Goal: Find specific page/section: Find specific page/section

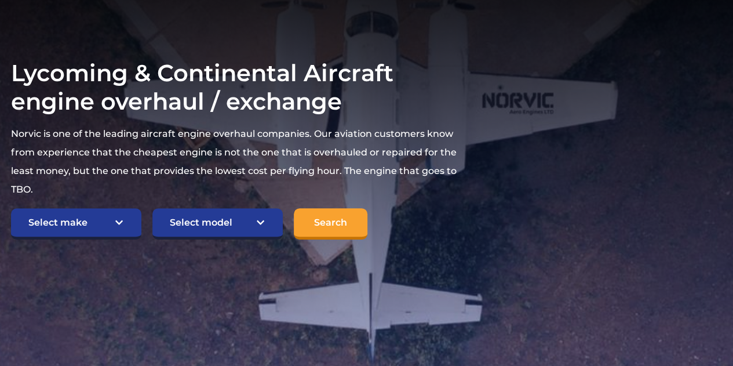
scroll to position [219, 0]
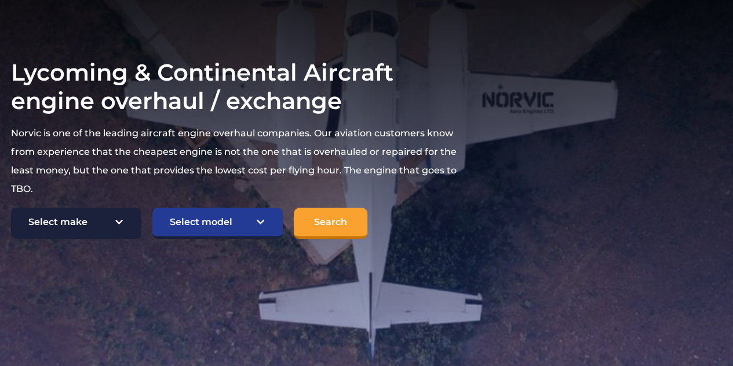
click at [114, 208] on select "Select make TCM Continental Lycoming" at bounding box center [76, 223] width 130 height 31
select select "Lycoming"
click at [11, 208] on select "Select make TCM Continental Lycoming" at bounding box center [76, 223] width 130 height 31
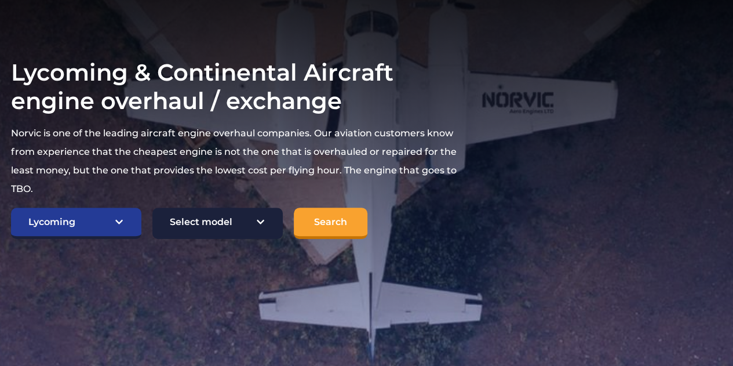
click at [193, 208] on select "Select model American Champion 7KCAB Bellanca Citabria IO-320-E2A Beech 23 Musk…" at bounding box center [217, 223] width 130 height 31
select select "661"
click at [152, 208] on select "Select model American Champion 7KCAB Bellanca Citabria IO-320-E2A Beech 23 Musk…" at bounding box center [217, 223] width 130 height 31
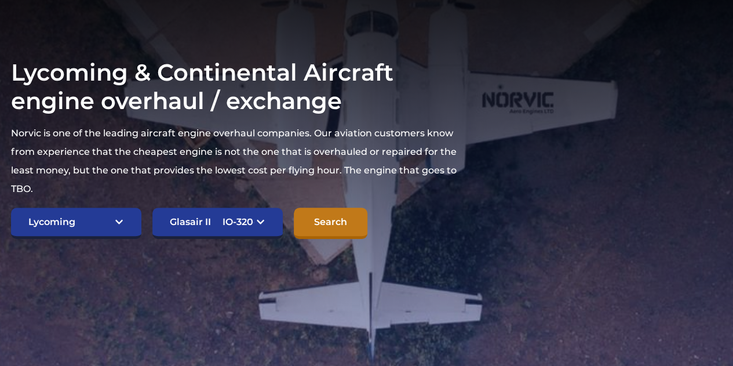
click at [336, 208] on input "Search" at bounding box center [331, 223] width 74 height 31
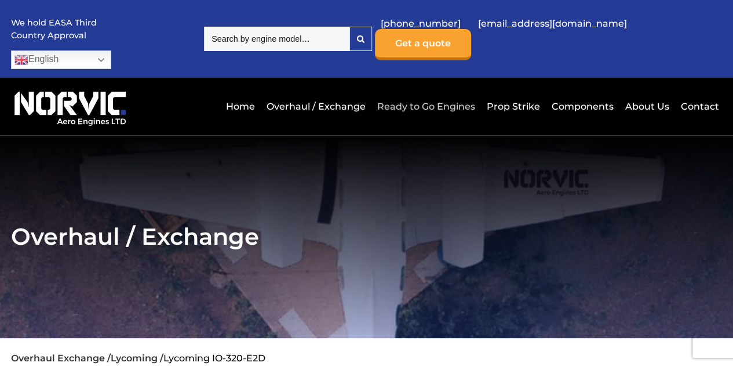
click at [428, 92] on link "Ready to Go Engines" at bounding box center [426, 106] width 104 height 28
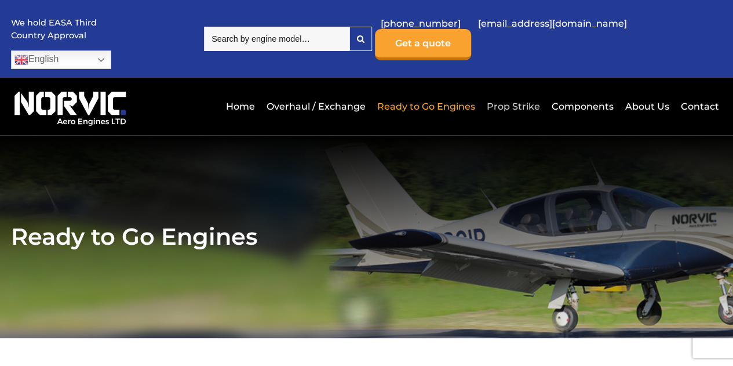
click at [526, 92] on link "Prop Strike" at bounding box center [513, 106] width 59 height 28
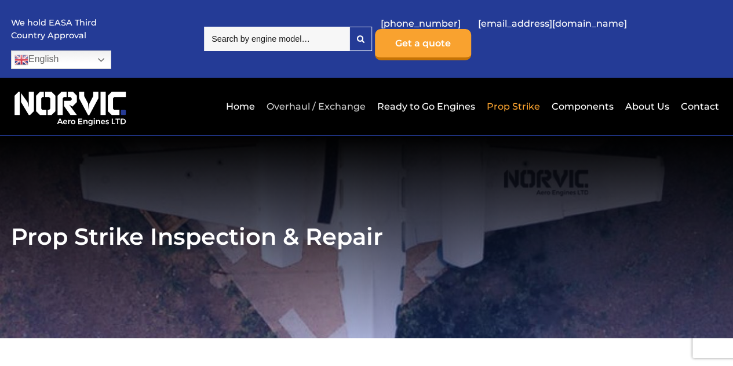
click at [315, 92] on link "Overhaul / Exchange" at bounding box center [316, 106] width 105 height 28
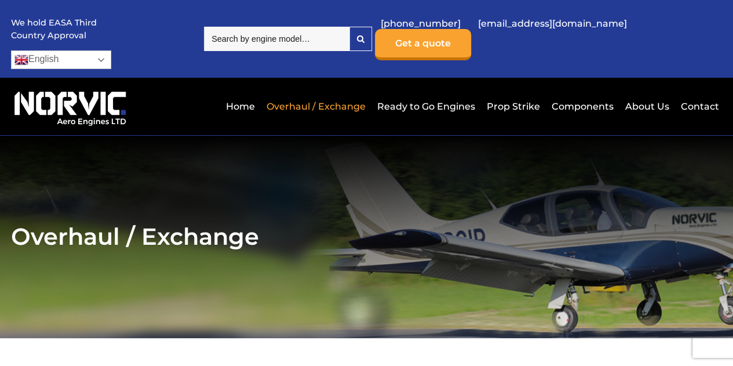
click at [111, 50] on link "English" at bounding box center [61, 59] width 100 height 19
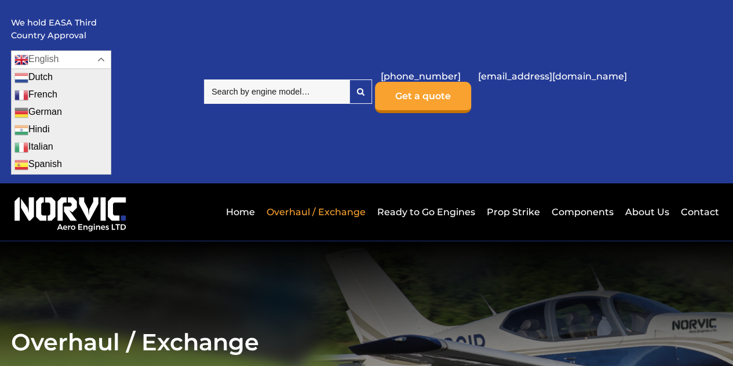
click at [111, 50] on link "English" at bounding box center [61, 59] width 100 height 19
